Goal: Use online tool/utility: Use online tool/utility

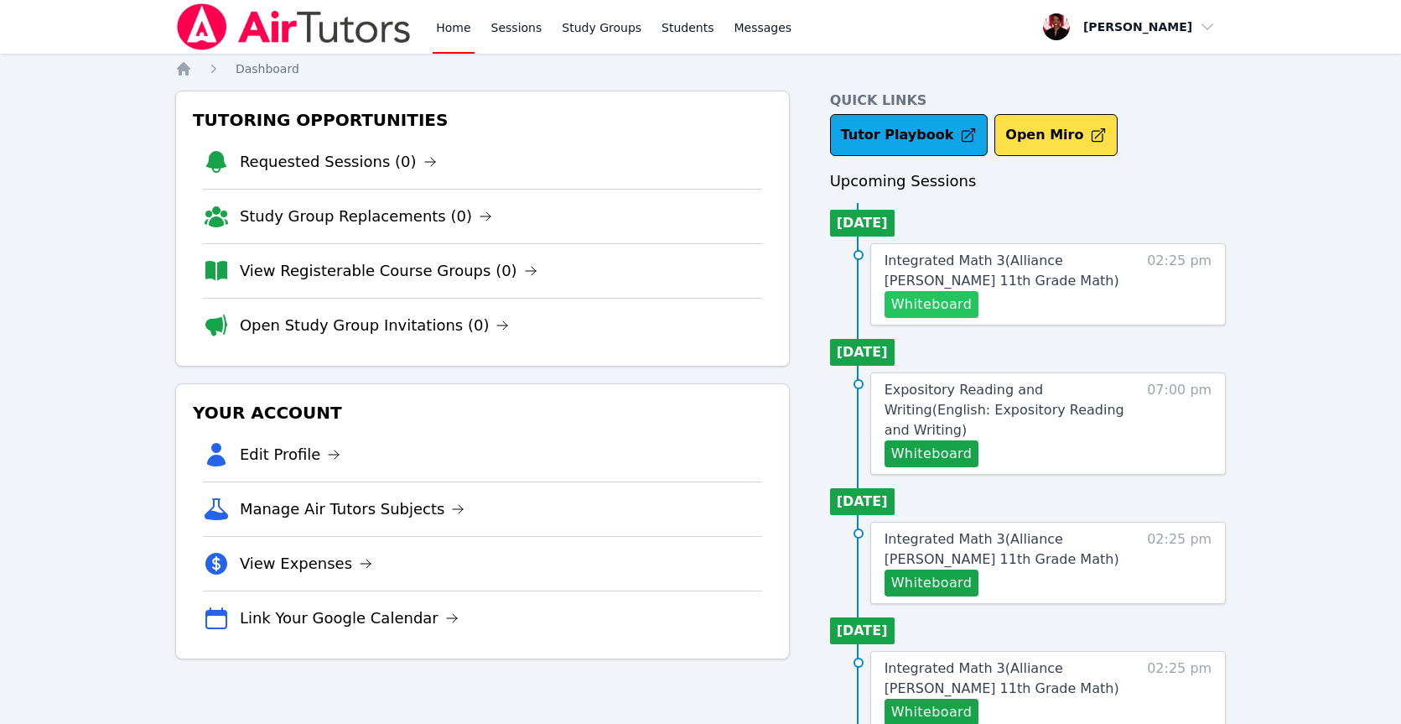
click at [951, 313] on button "Whiteboard" at bounding box center [932, 304] width 95 height 27
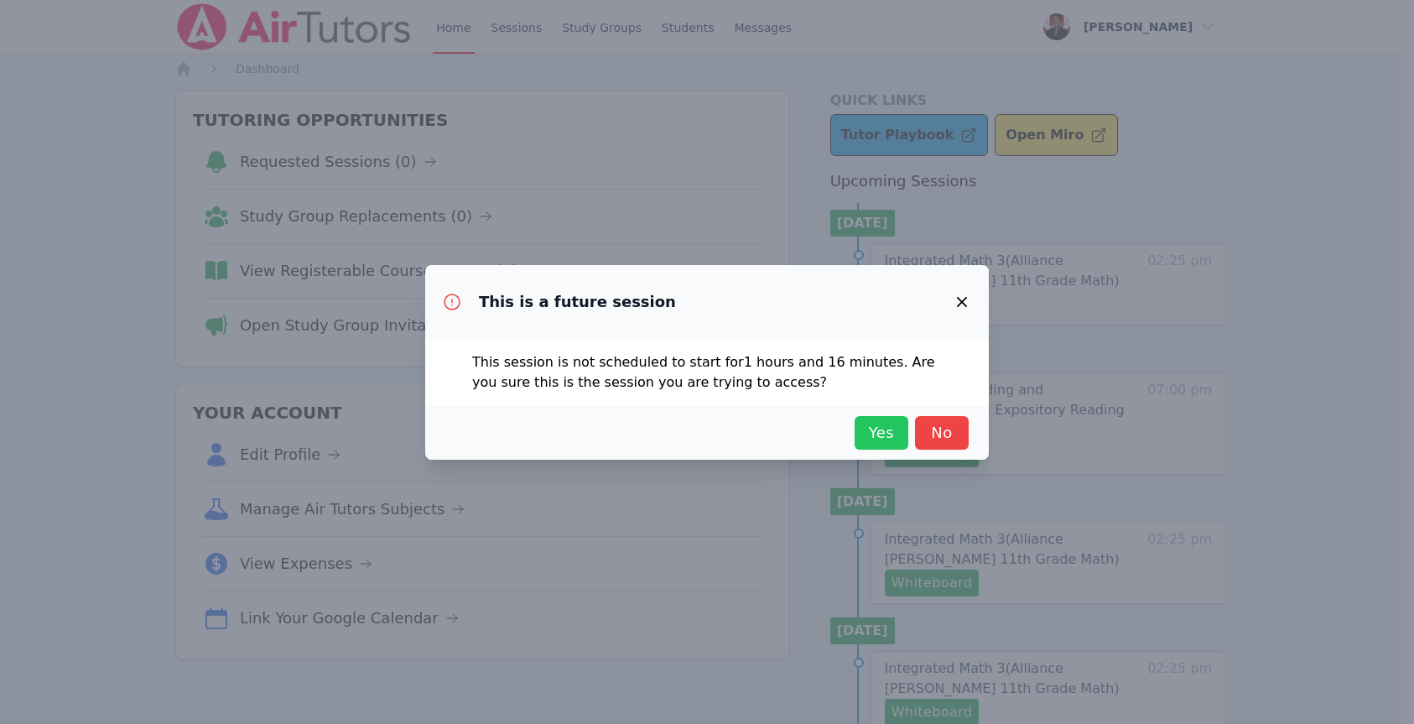
click at [888, 434] on span "Yes" at bounding box center [881, 432] width 37 height 23
